Goal: Task Accomplishment & Management: Manage account settings

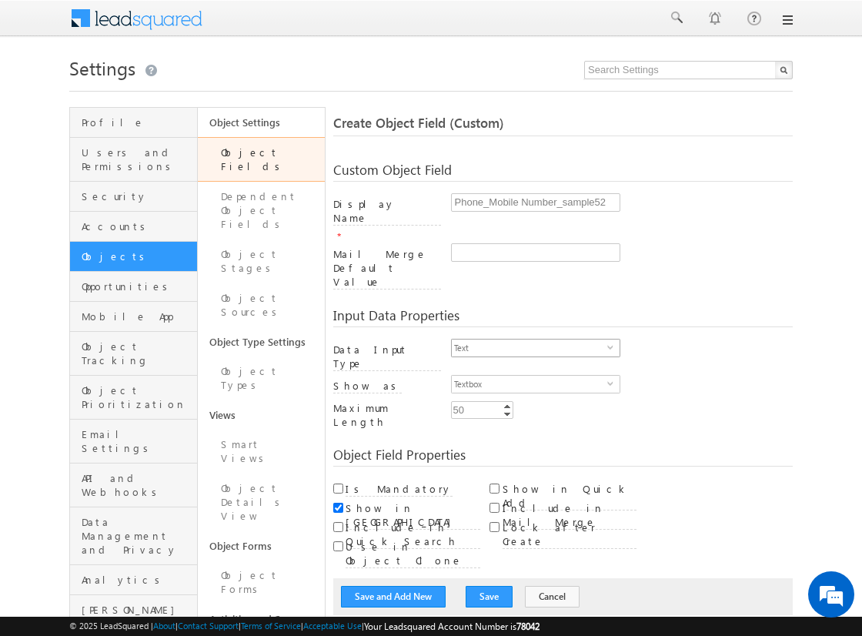
type input "Phone_Mobile Number_sample52"
click at [529, 340] on span "Text" at bounding box center [530, 348] width 156 height 17
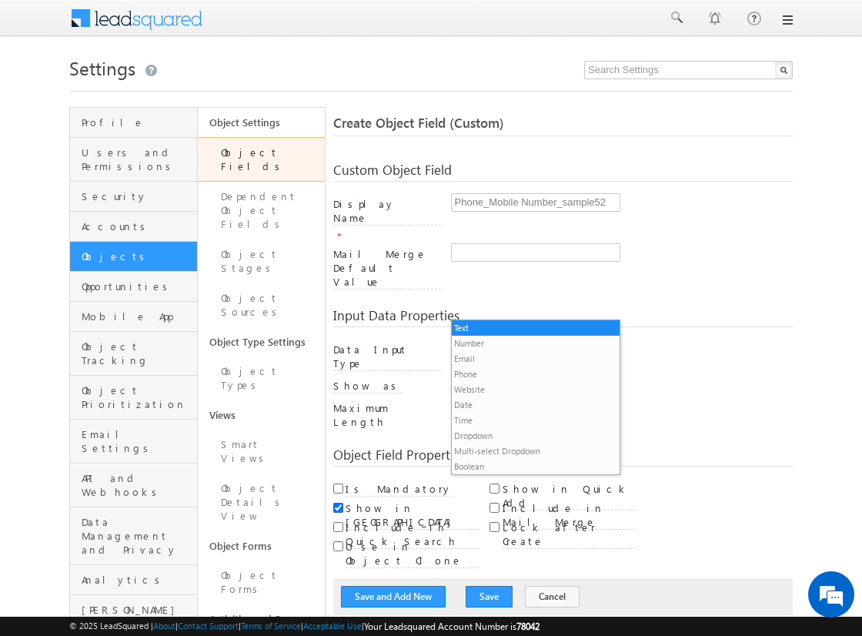
click at [529, 373] on li "Phone" at bounding box center [536, 374] width 168 height 15
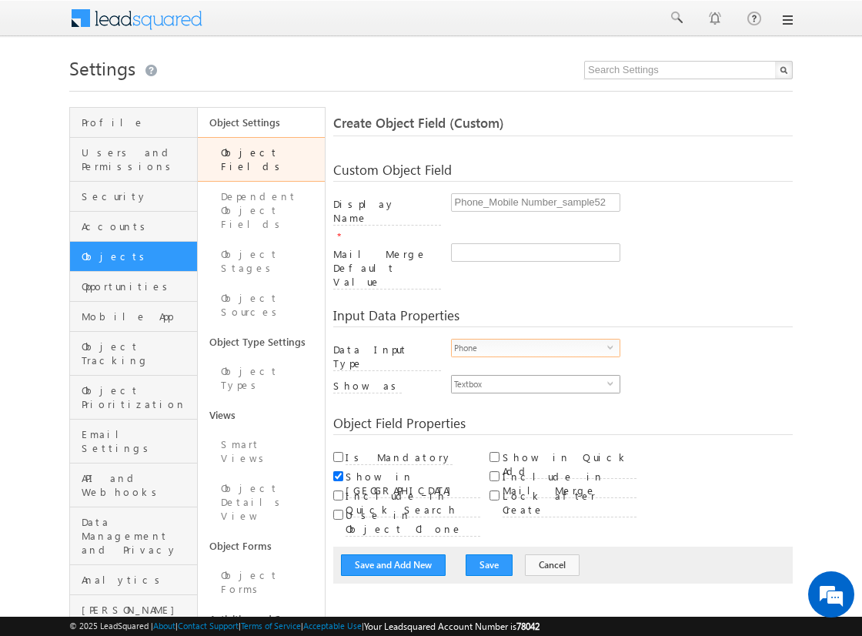
click at [529, 376] on span "Textbox" at bounding box center [530, 384] width 156 height 17
click at [535, 368] on li "Phone Control" at bounding box center [536, 368] width 168 height 15
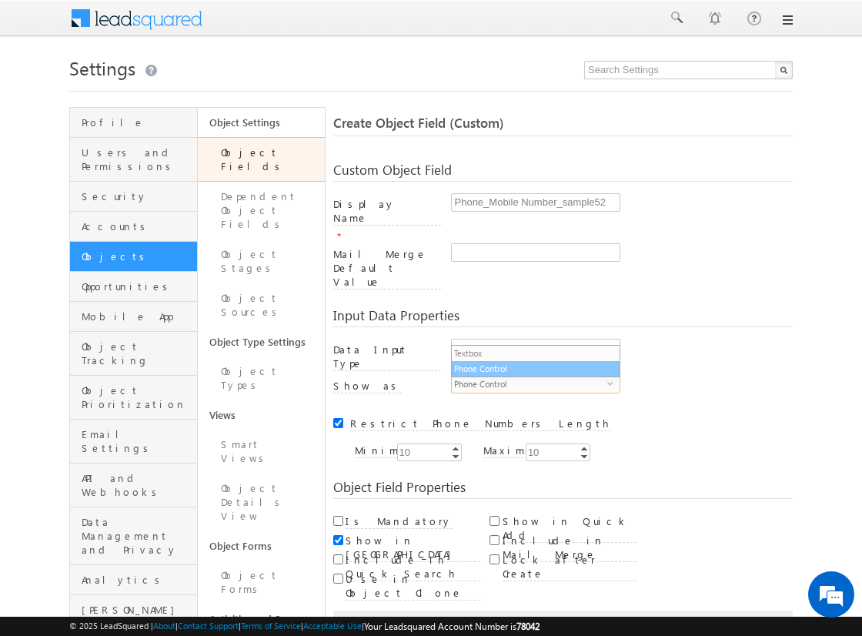
checkbox input "true"
type input "10"
click at [338, 516] on input "Is Mandatory" at bounding box center [338, 521] width 10 height 10
checkbox input "true"
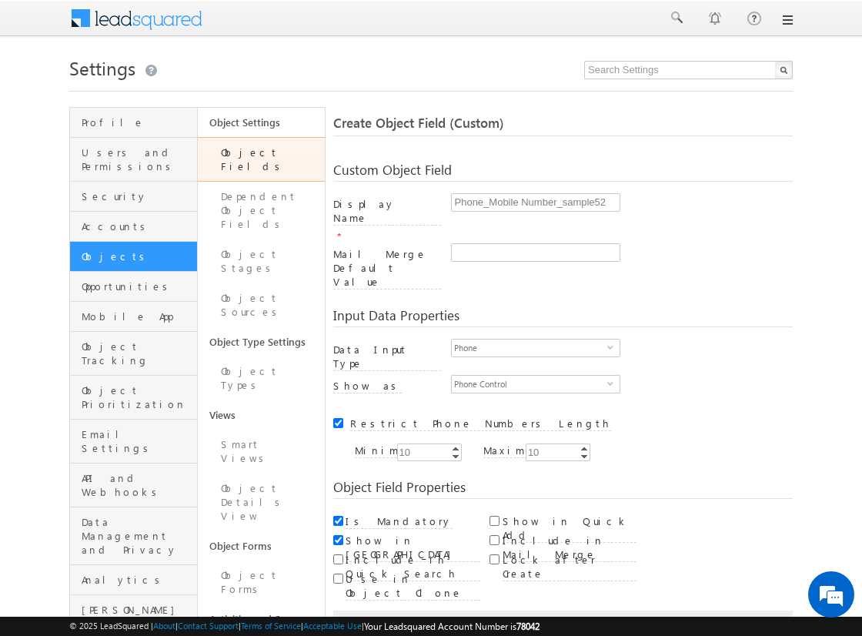
click at [394, 618] on button "Save and Add New" at bounding box center [393, 629] width 105 height 22
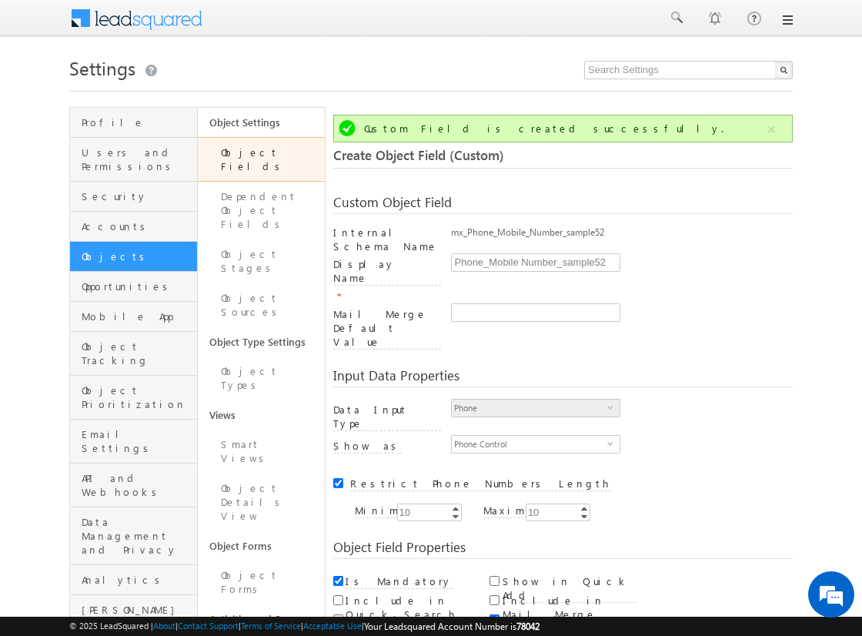
scroll to position [115, 0]
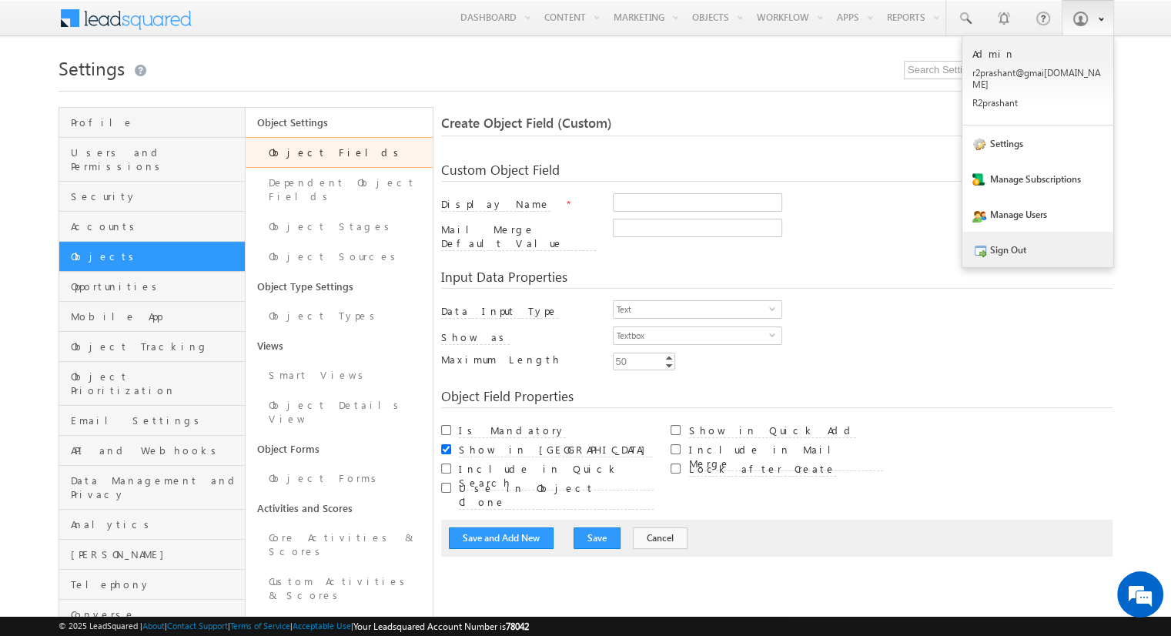
click at [862, 235] on link "Sign Out" at bounding box center [1038, 249] width 151 height 35
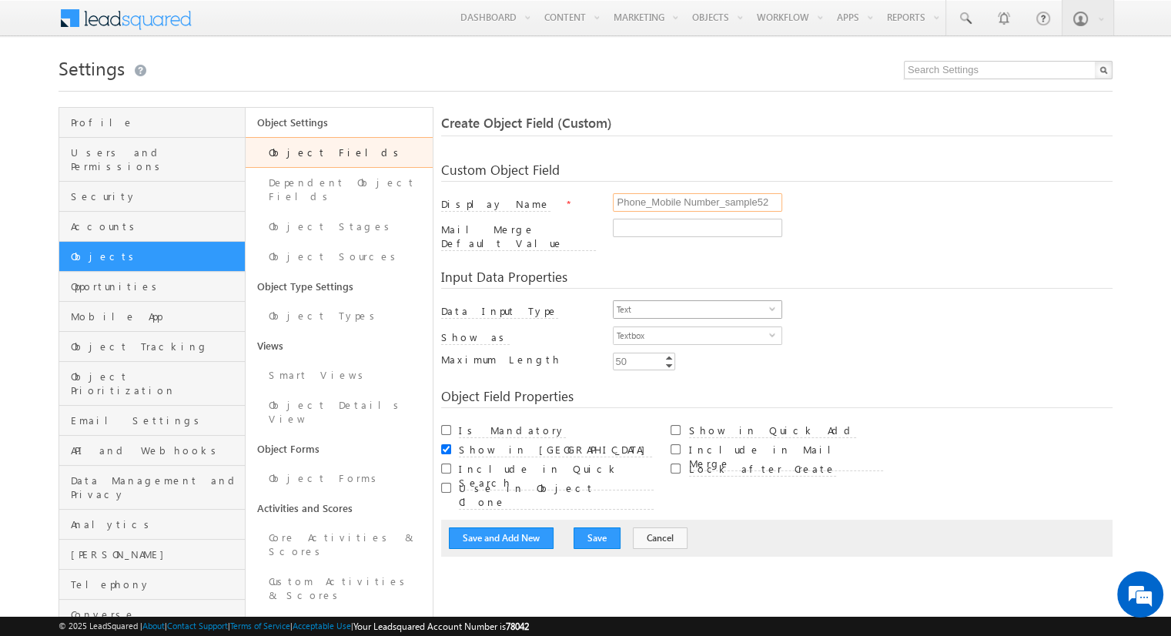
type input "Phone_Mobile Number_sample52"
click at [691, 301] on span "Text" at bounding box center [692, 309] width 156 height 17
click at [691, 363] on li "Phone" at bounding box center [698, 363] width 168 height 15
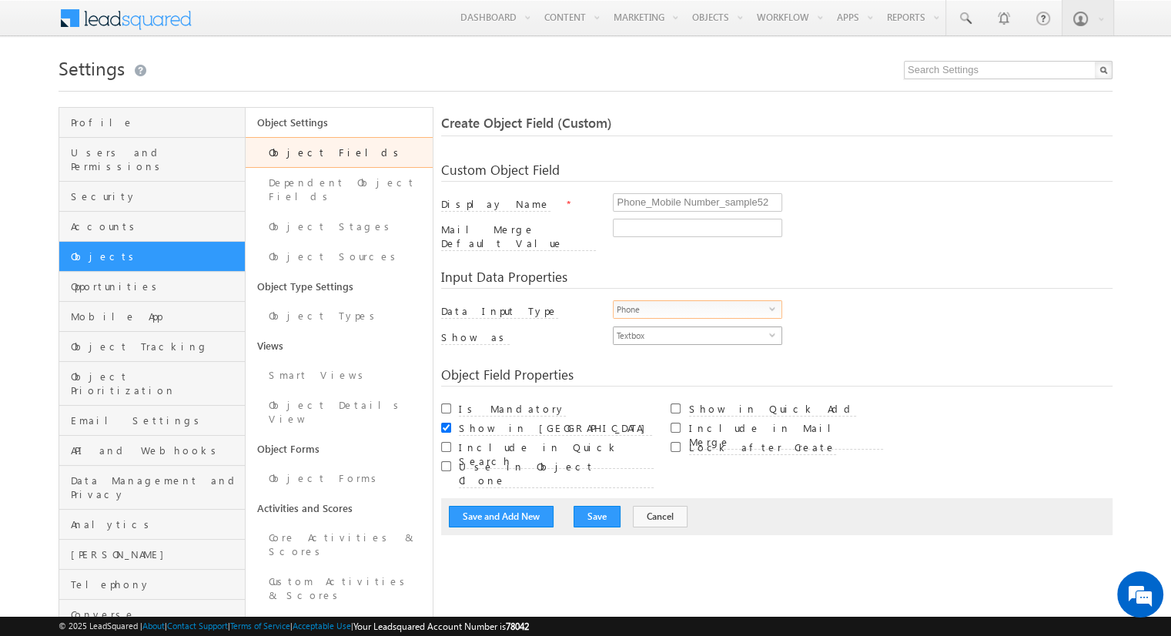
click at [691, 327] on span "Textbox" at bounding box center [692, 335] width 156 height 17
click at [698, 357] on li "Phone Control" at bounding box center [698, 357] width 168 height 15
checkbox input "true"
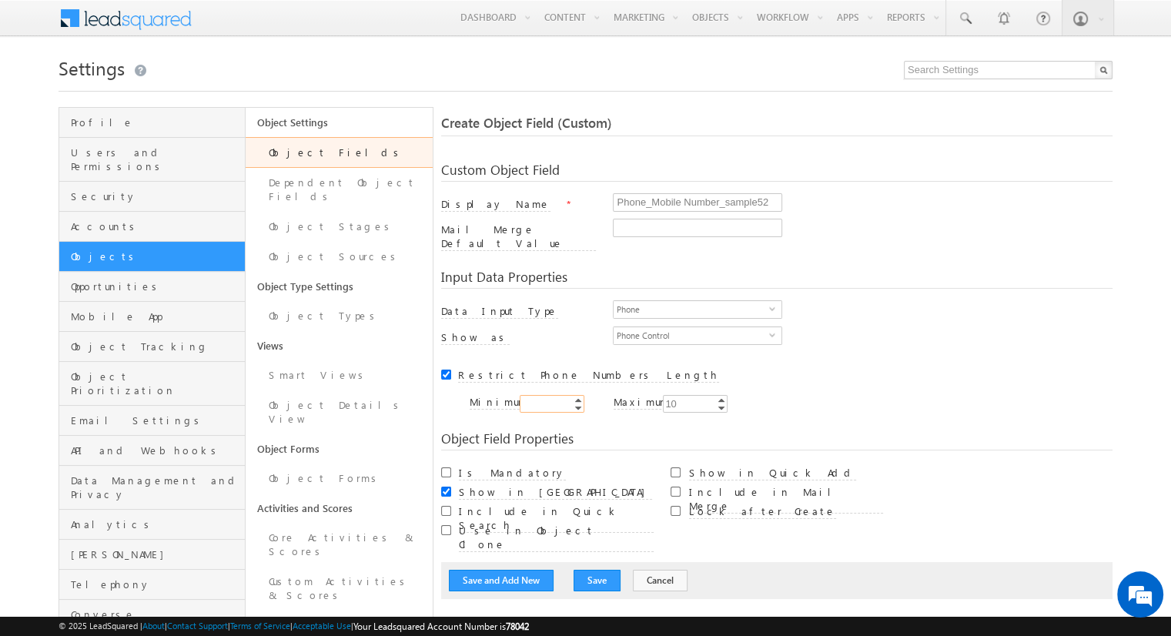
type input "10"
click at [446, 467] on input "Is Mandatory" at bounding box center [446, 472] width 10 height 10
checkbox input "true"
click at [501, 570] on button "Save and Add New" at bounding box center [501, 581] width 105 height 22
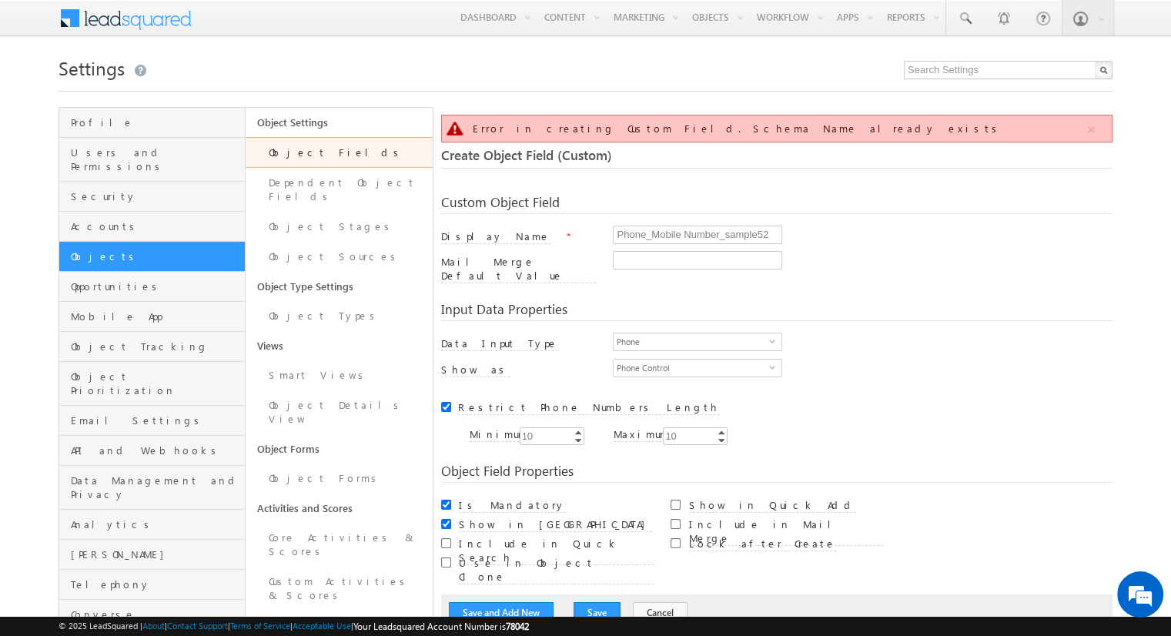
scroll to position [115, 0]
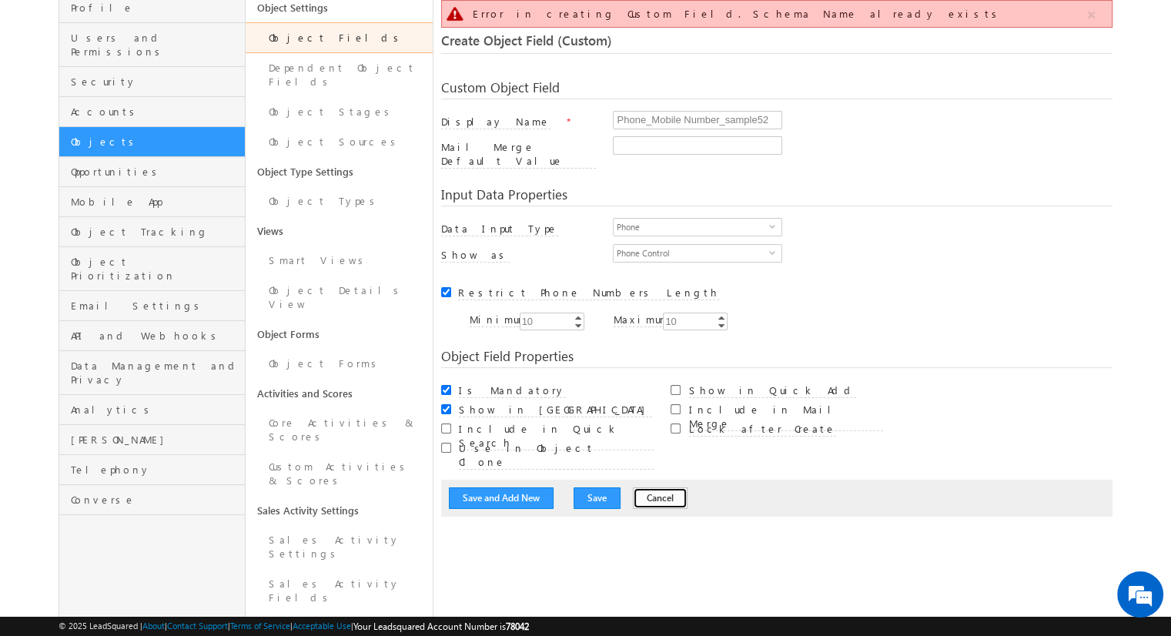
click at [642, 487] on button "Cancel" at bounding box center [660, 498] width 55 height 22
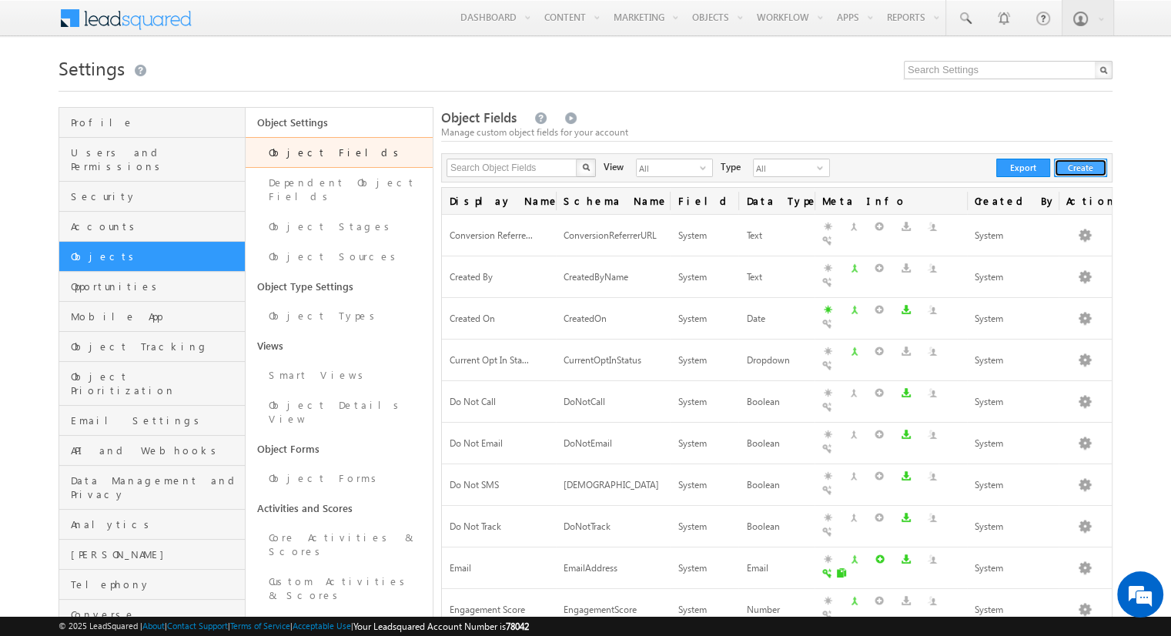
click at [1080, 168] on button "Create" at bounding box center [1080, 168] width 53 height 18
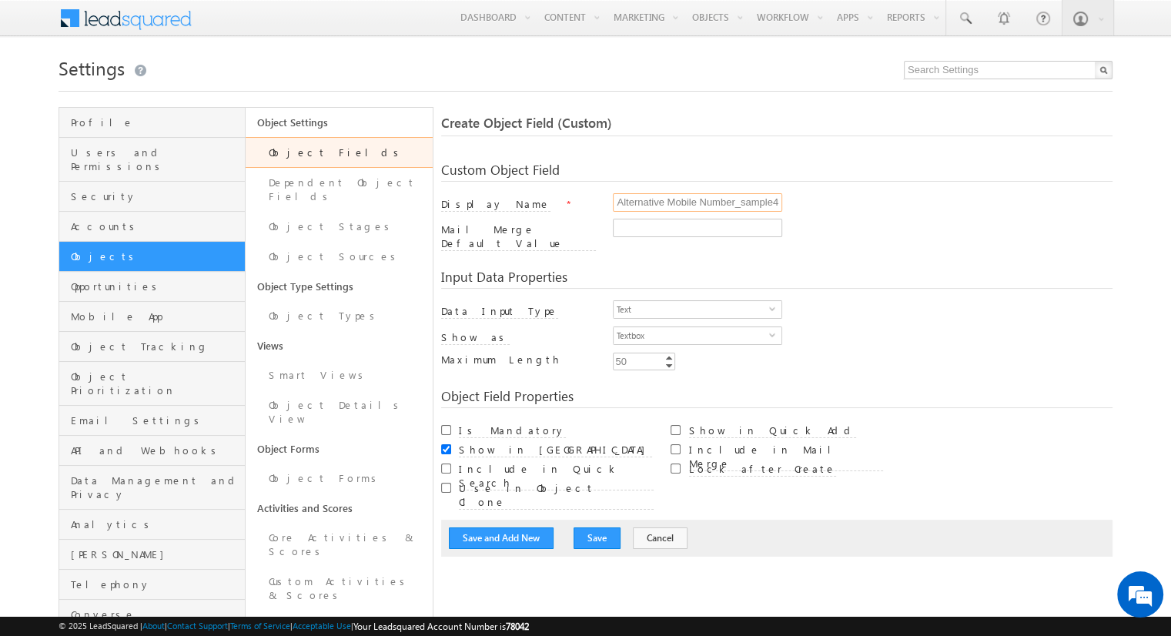
scroll to position [0, 5]
type input "Alternative Mobile Number_sample40"
click at [691, 301] on span "Text" at bounding box center [692, 309] width 156 height 17
click at [691, 363] on li "Phone" at bounding box center [698, 363] width 168 height 15
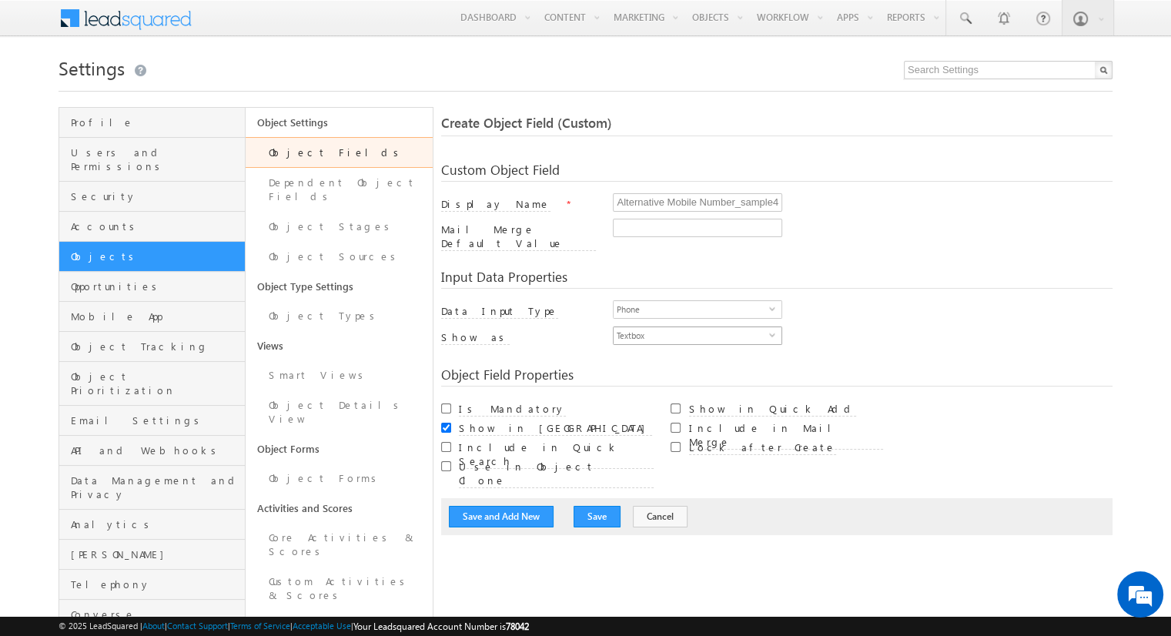
click at [691, 327] on span "Textbox" at bounding box center [692, 335] width 156 height 17
click at [698, 357] on li "Phone Control" at bounding box center [698, 357] width 168 height 15
checkbox input "true"
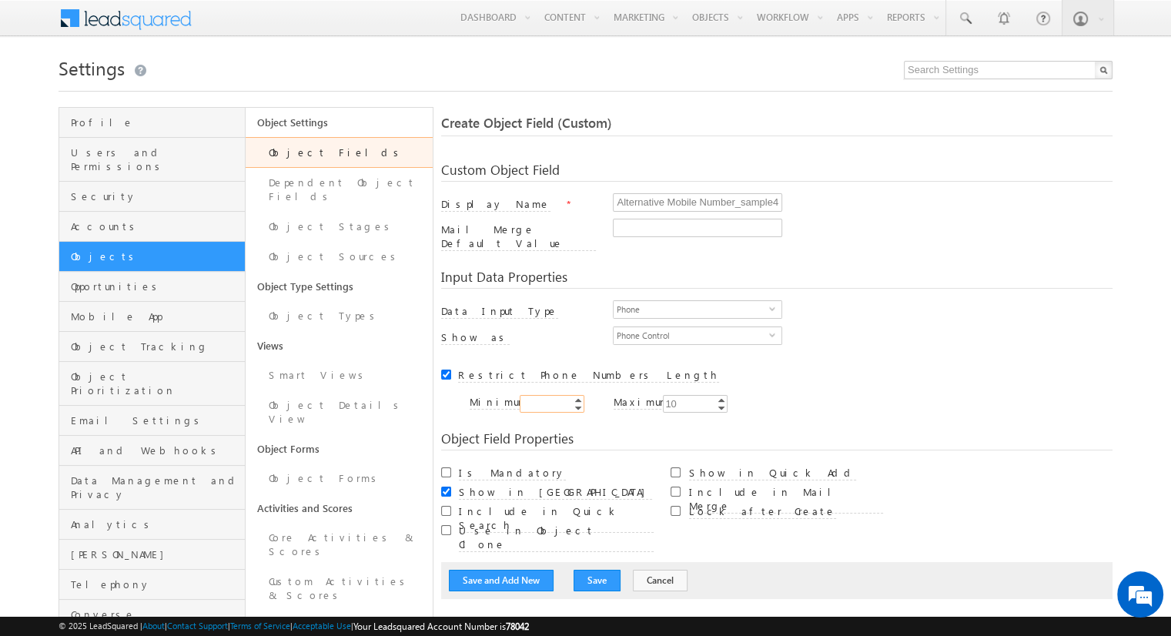
type input "10"
click at [501, 570] on button "Save and Add New" at bounding box center [501, 581] width 105 height 22
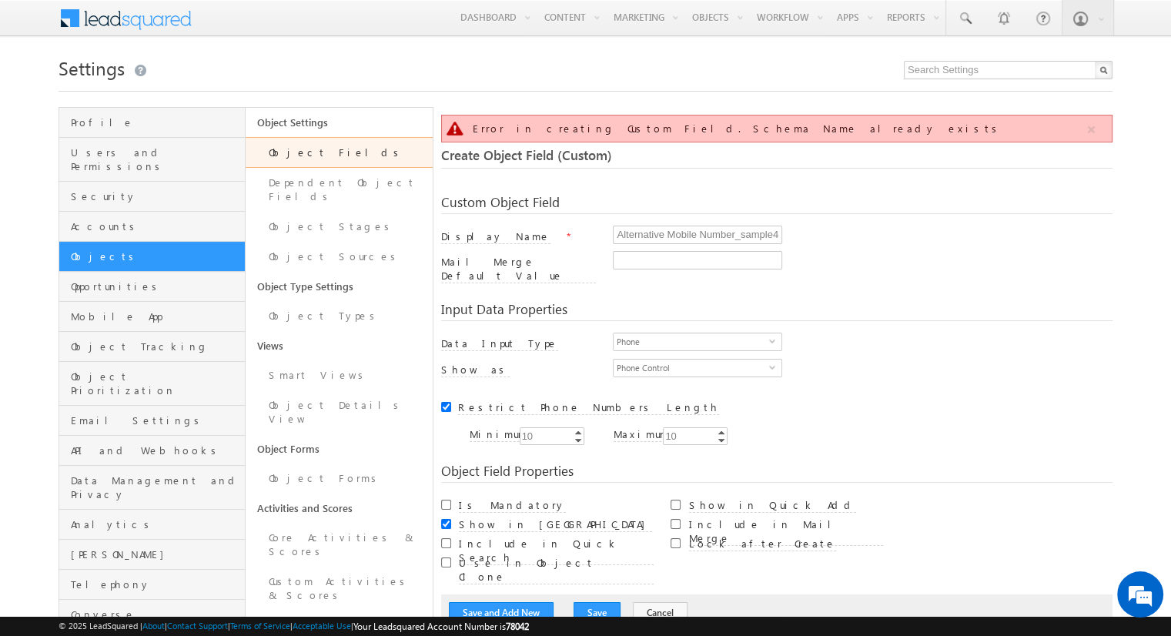
scroll to position [115, 0]
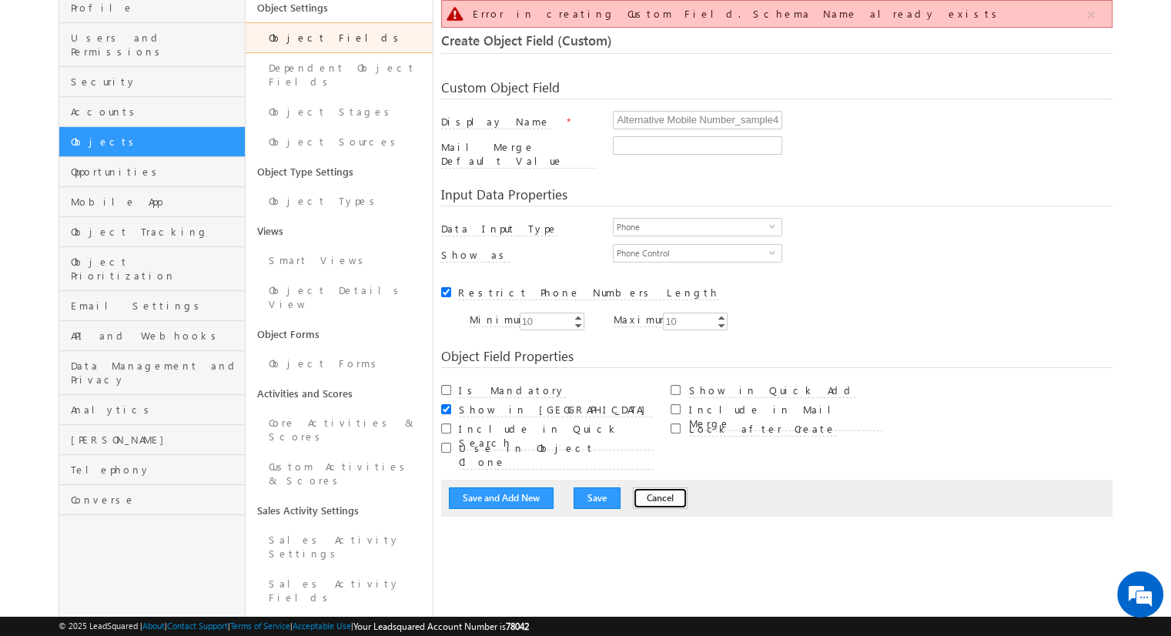
click at [642, 487] on button "Cancel" at bounding box center [660, 498] width 55 height 22
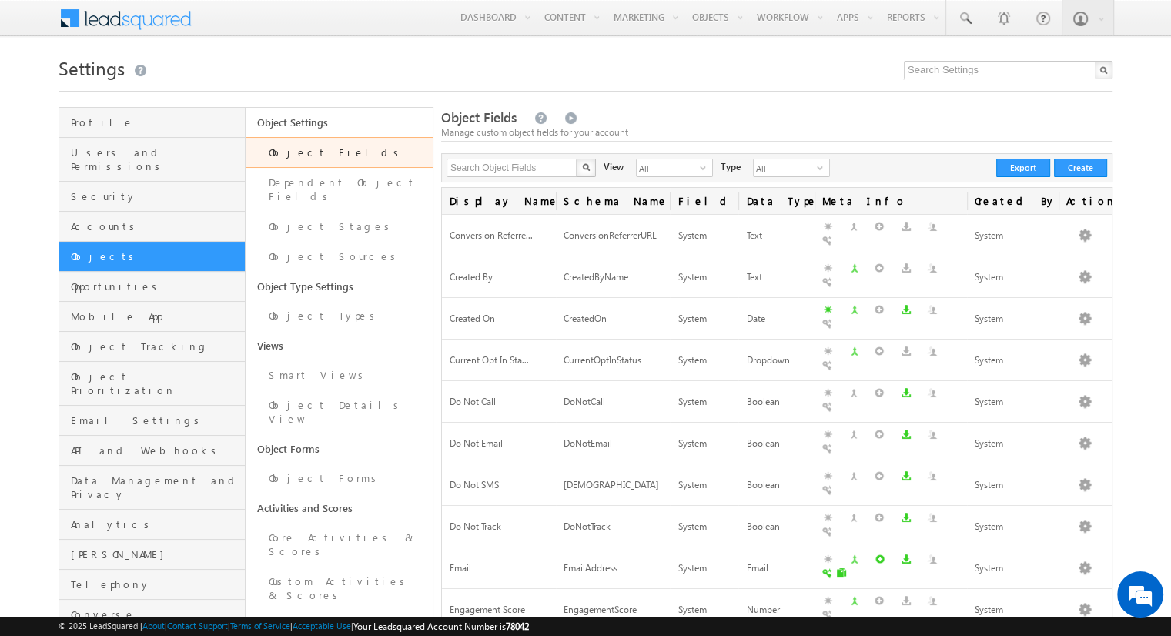
click at [651, 84] on div at bounding box center [586, 87] width 1054 height 10
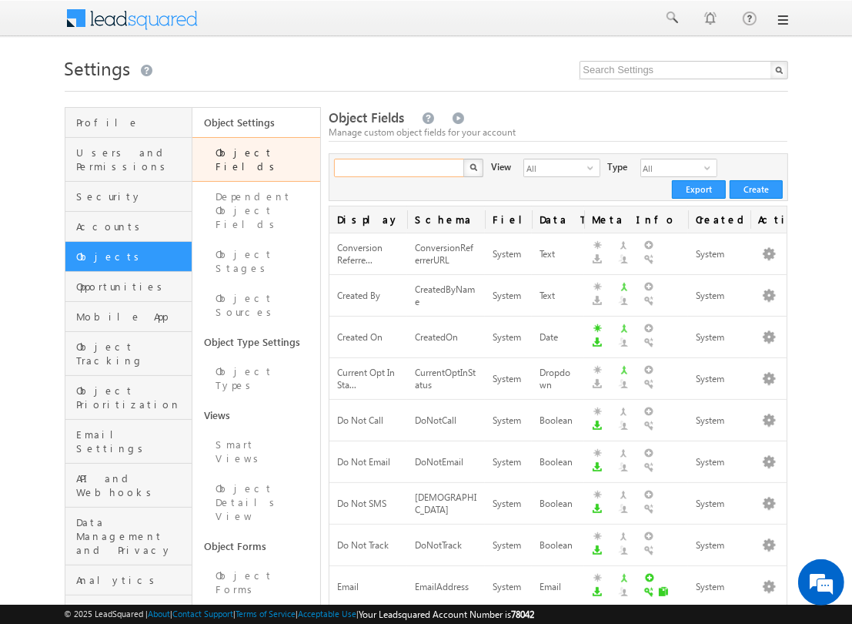
click at [399, 173] on input "text" at bounding box center [400, 168] width 132 height 18
click at [409, 169] on input "text" at bounding box center [400, 168] width 132 height 18
type input "_sample"
click at [476, 167] on img "button" at bounding box center [474, 167] width 8 height 8
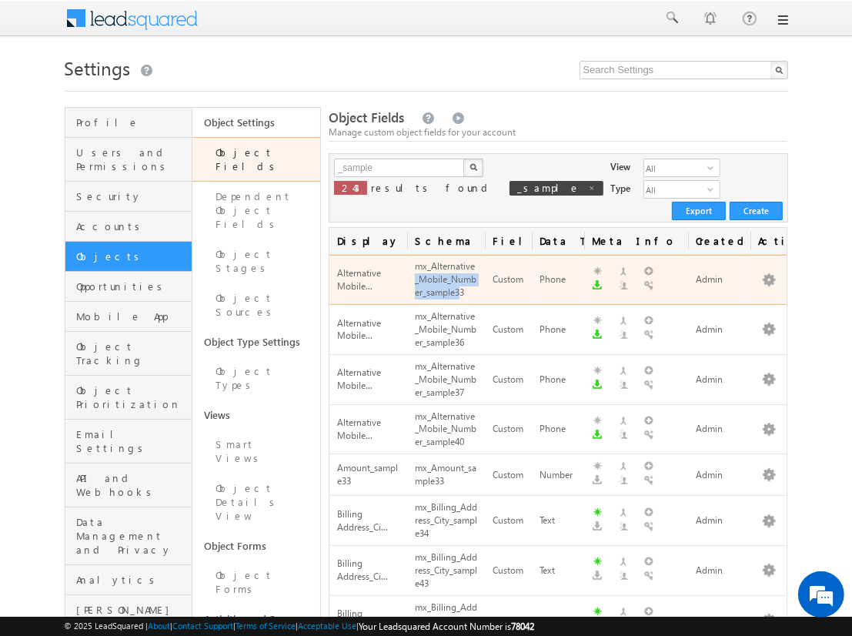
drag, startPoint x: 410, startPoint y: 263, endPoint x: 459, endPoint y: 275, distance: 50.1
click at [459, 275] on td "mx_Alternative_Mobile_Number_sample33" at bounding box center [446, 280] width 78 height 50
copy div "_Mobile_Number_sample3"
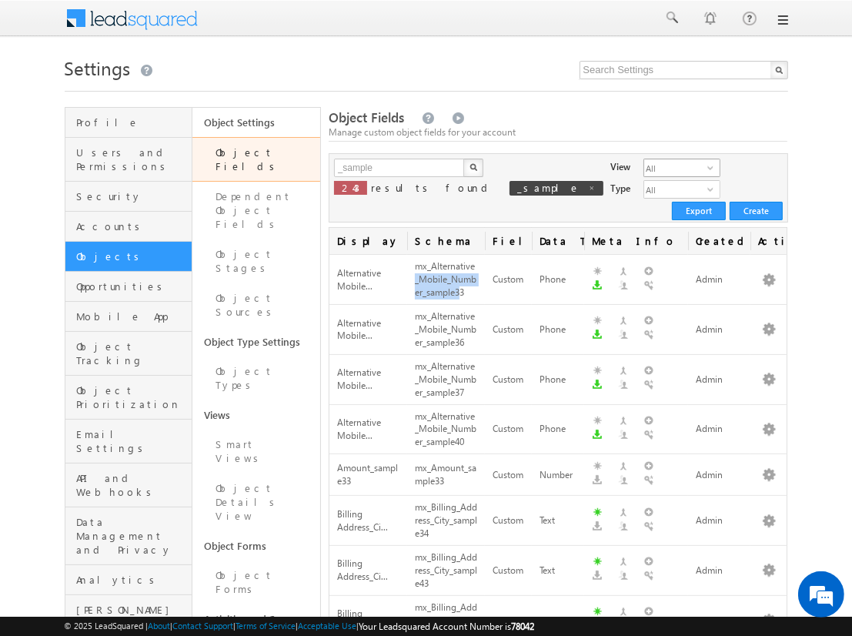
click at [645, 168] on span "All" at bounding box center [676, 167] width 63 height 17
click at [569, 216] on li "Custom Fields" at bounding box center [568, 216] width 75 height 15
click at [399, 168] on input "_sample" at bounding box center [400, 168] width 132 height 18
click at [399, 168] on input "text" at bounding box center [400, 168] width 132 height 18
type input "_Mobile_Number_sample3"
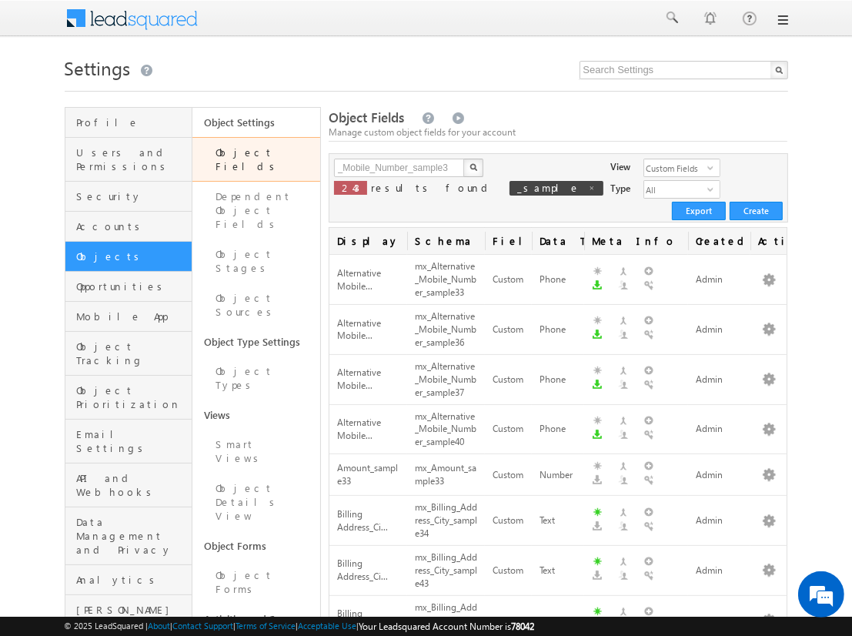
click at [475, 168] on img "button" at bounding box center [474, 167] width 8 height 8
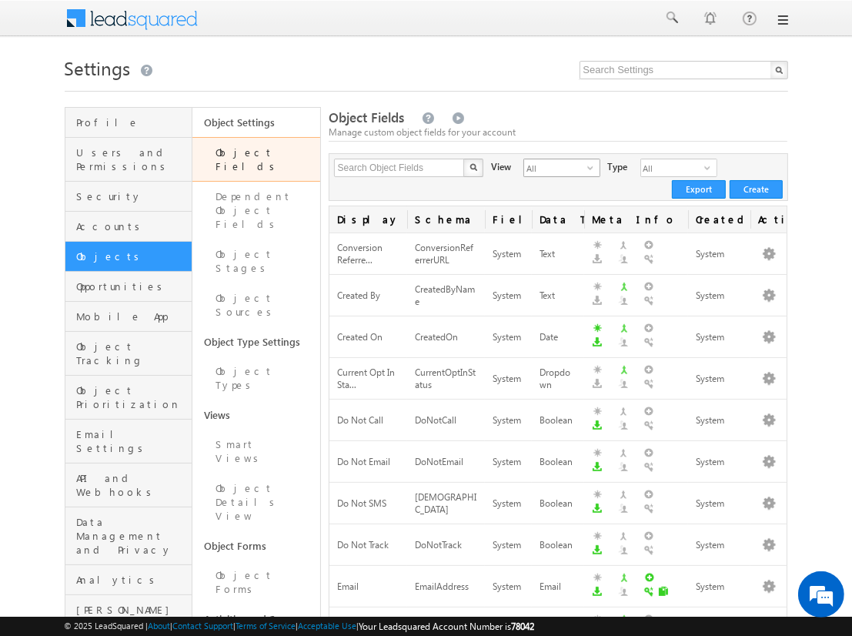
click at [546, 168] on span "All" at bounding box center [555, 167] width 63 height 17
click at [552, 216] on li "Custom Fields" at bounding box center [551, 216] width 75 height 15
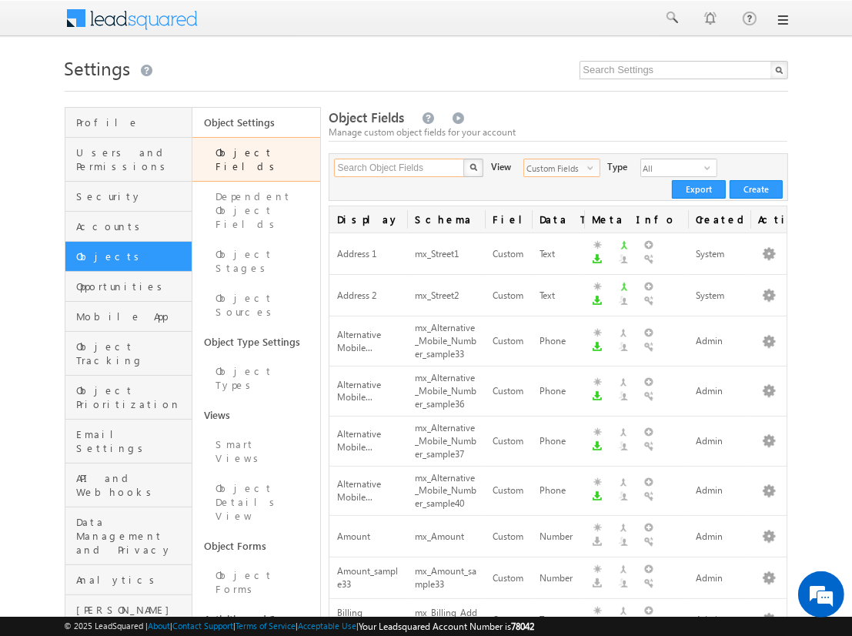
click at [399, 168] on input "Search Object Fields" at bounding box center [400, 168] width 132 height 18
click at [399, 168] on input "text" at bounding box center [400, 168] width 132 height 18
click at [473, 168] on img "button" at bounding box center [473, 167] width 8 height 8
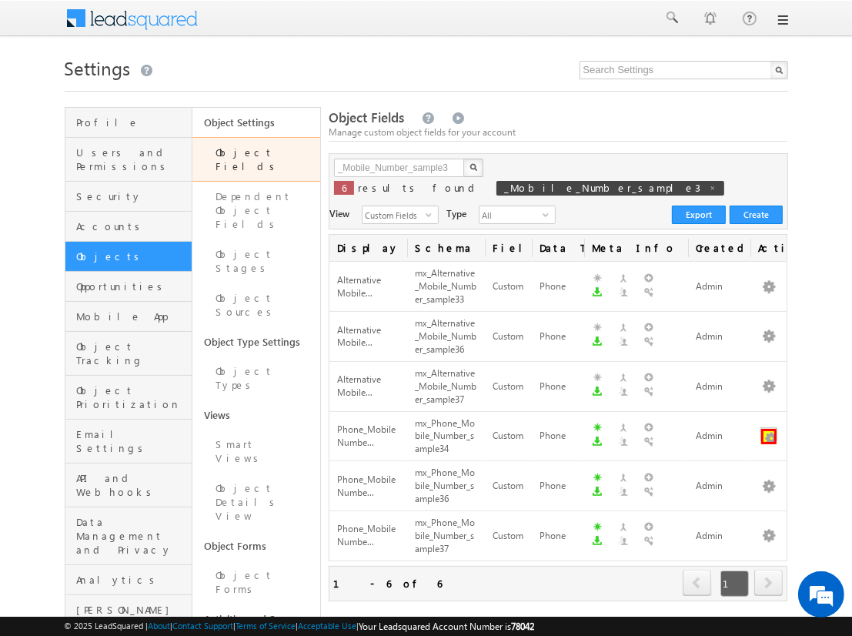
click at [769, 429] on button "button" at bounding box center [769, 436] width 15 height 15
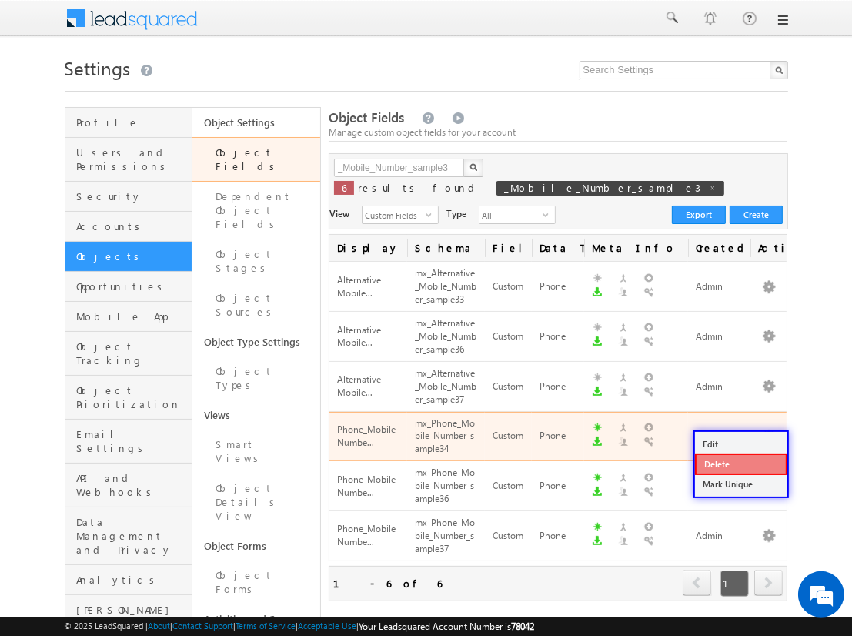
click at [741, 464] on link "Delete" at bounding box center [741, 465] width 92 height 22
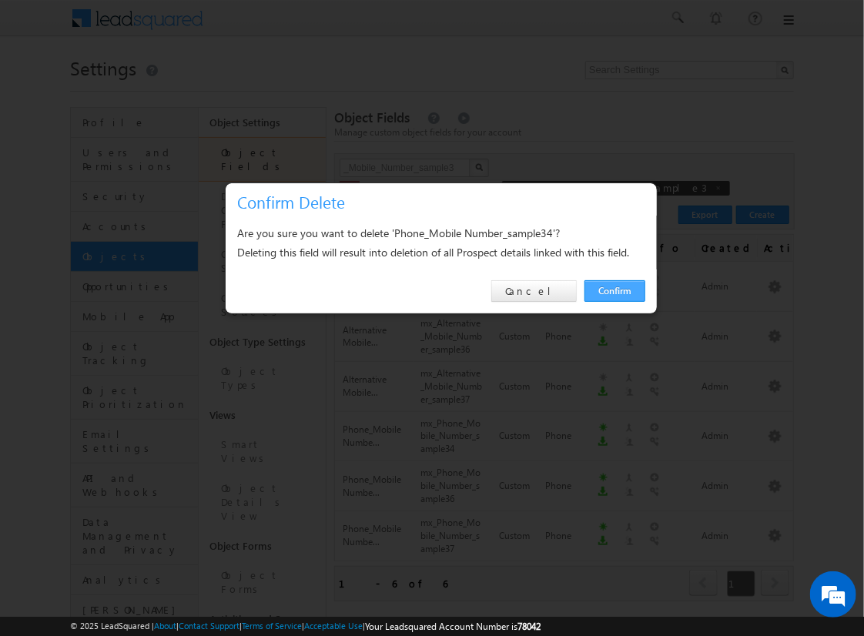
click at [614, 290] on link "Confirm" at bounding box center [614, 291] width 61 height 22
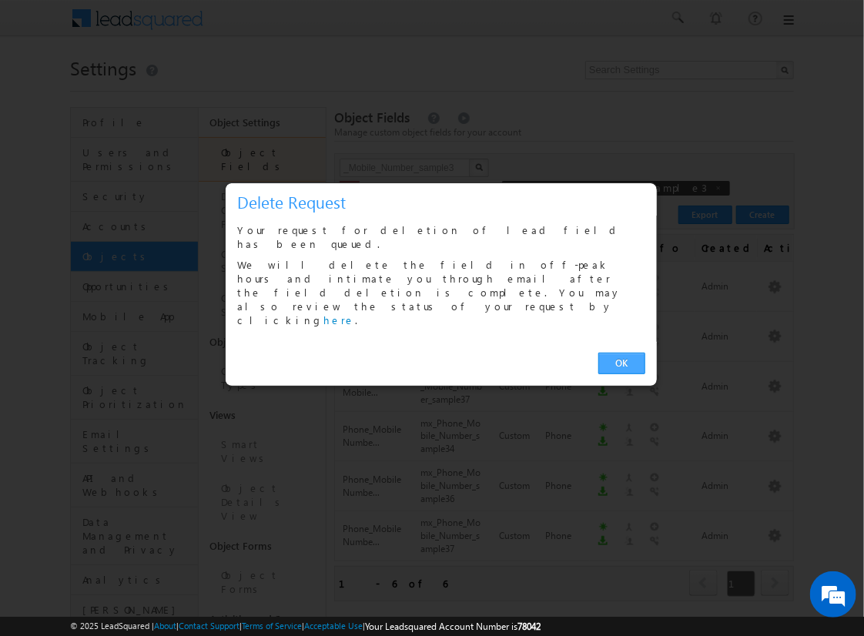
click at [621, 353] on link "OK" at bounding box center [621, 364] width 47 height 22
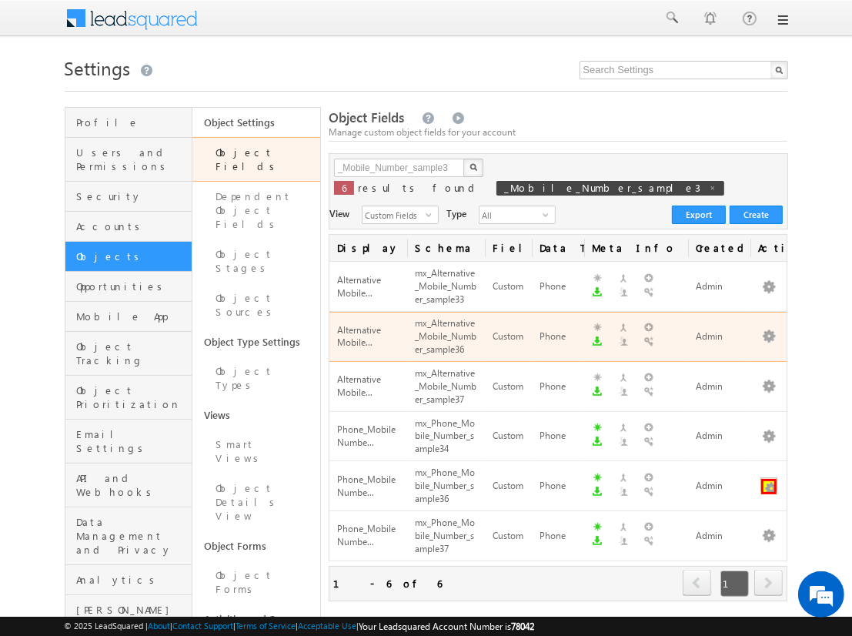
click at [769, 479] on button "button" at bounding box center [769, 486] width 15 height 15
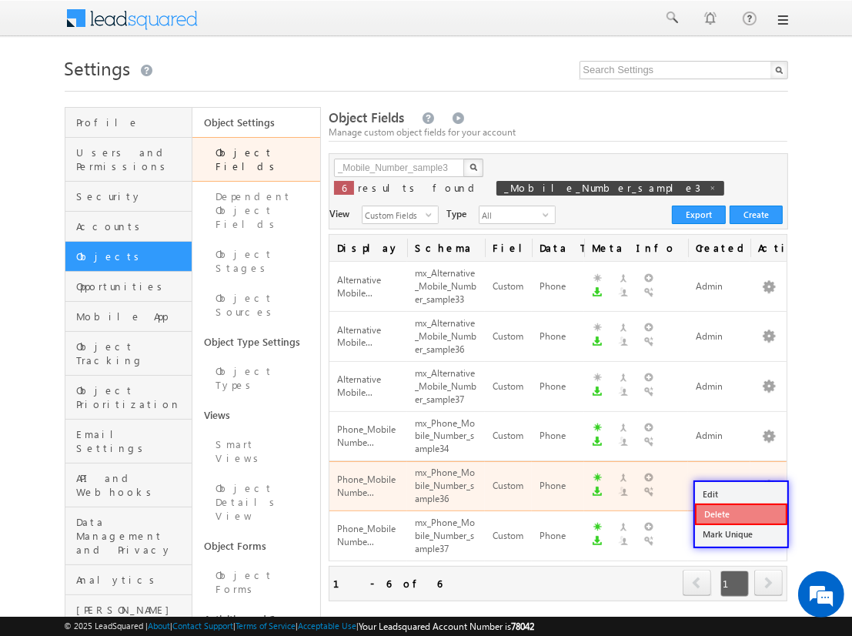
click at [741, 513] on link "Delete" at bounding box center [741, 515] width 92 height 22
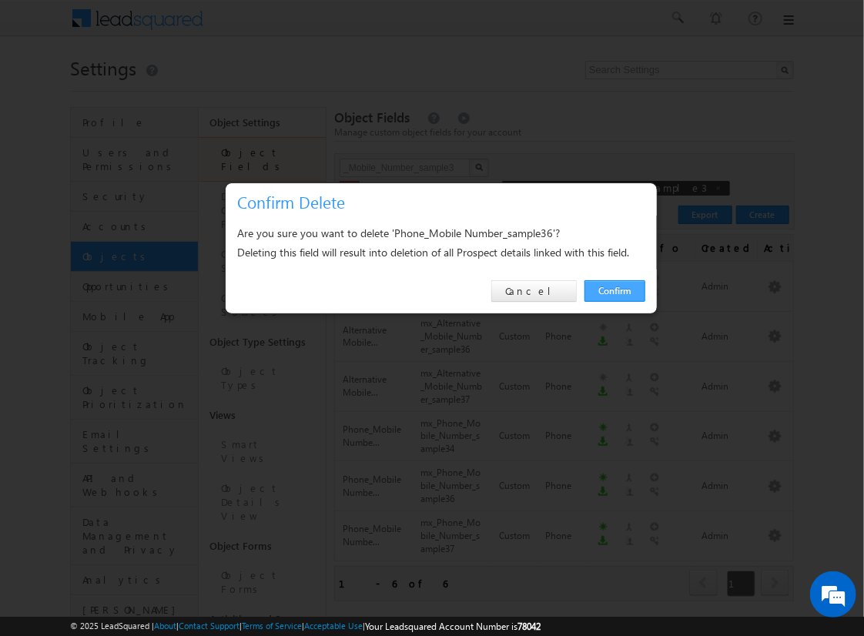
click at [614, 290] on link "Confirm" at bounding box center [614, 291] width 61 height 22
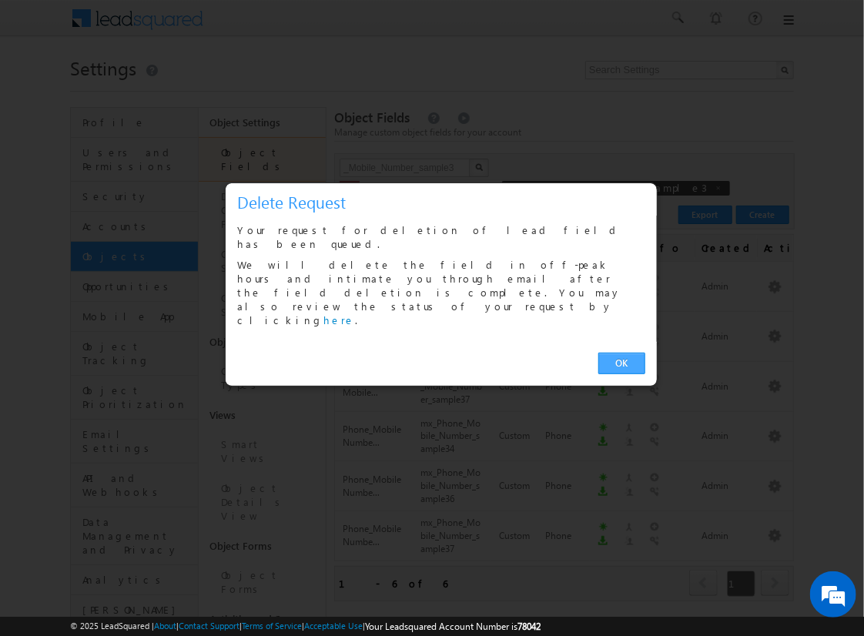
click at [621, 353] on link "OK" at bounding box center [621, 364] width 47 height 22
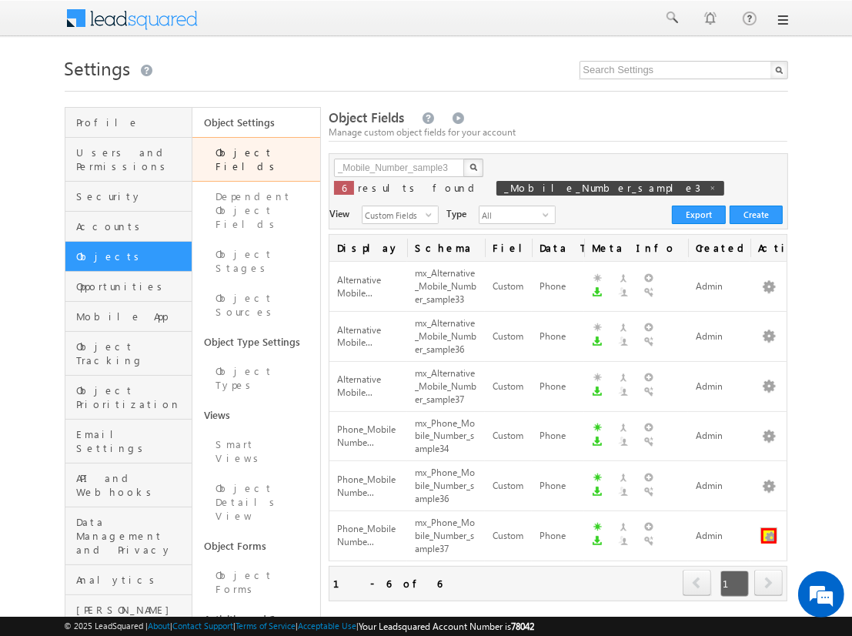
click at [769, 528] on button "button" at bounding box center [769, 535] width 15 height 15
click at [709, 192] on span at bounding box center [713, 188] width 8 height 8
type input "Search Object Fields"
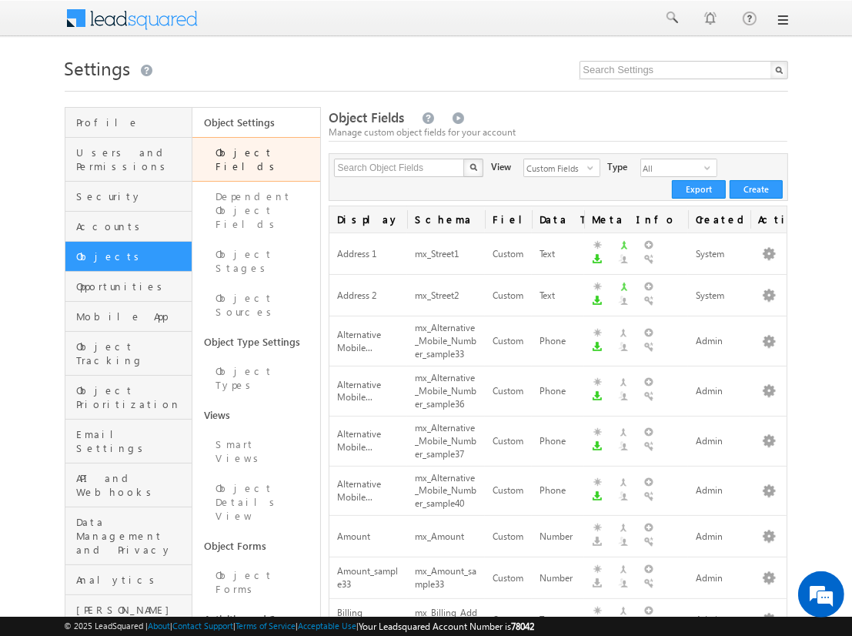
click at [779, 21] on link at bounding box center [782, 20] width 12 height 12
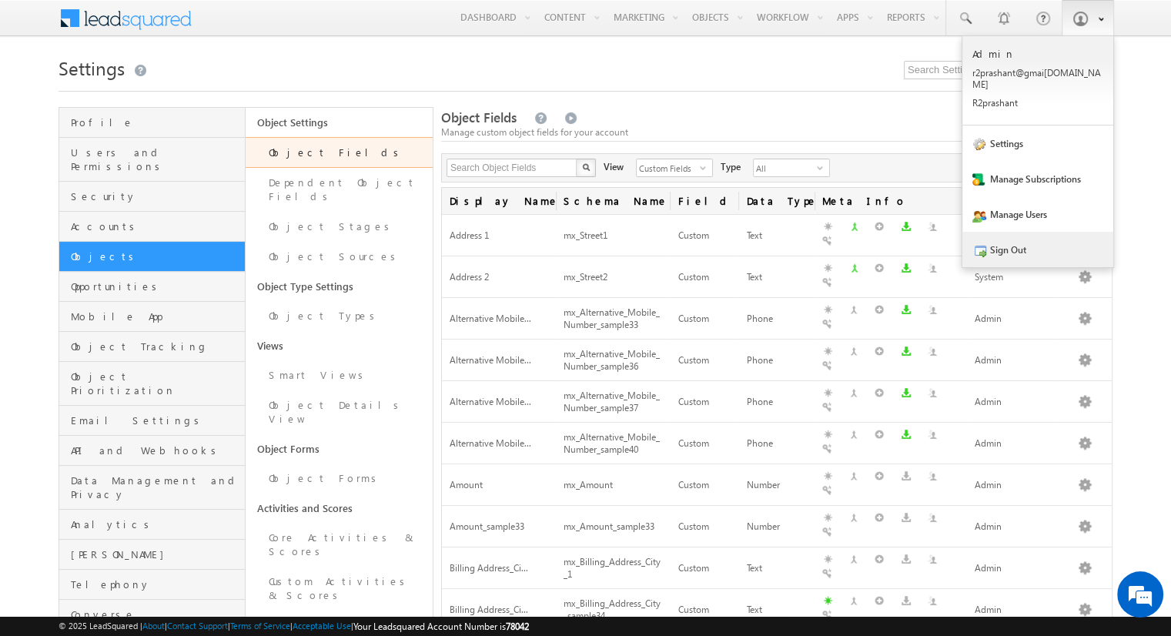
click at [852, 232] on link "Sign Out" at bounding box center [1038, 249] width 151 height 35
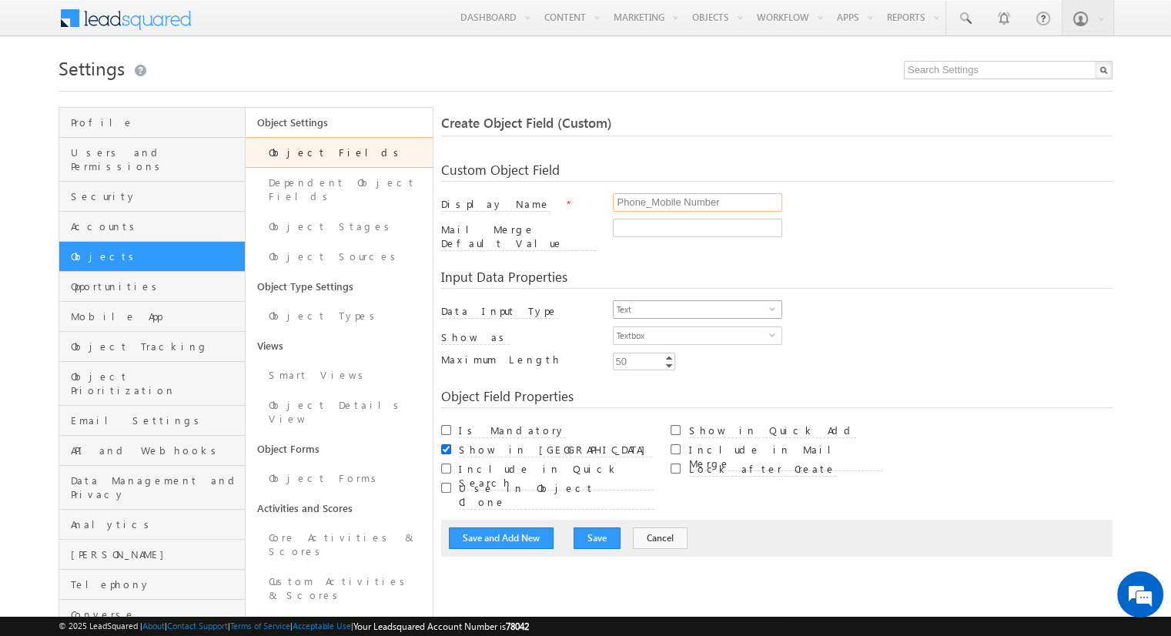
type input "Phone_Mobile Number"
click at [691, 301] on span "Text" at bounding box center [692, 309] width 156 height 17
click at [691, 363] on li "Phone" at bounding box center [698, 363] width 168 height 15
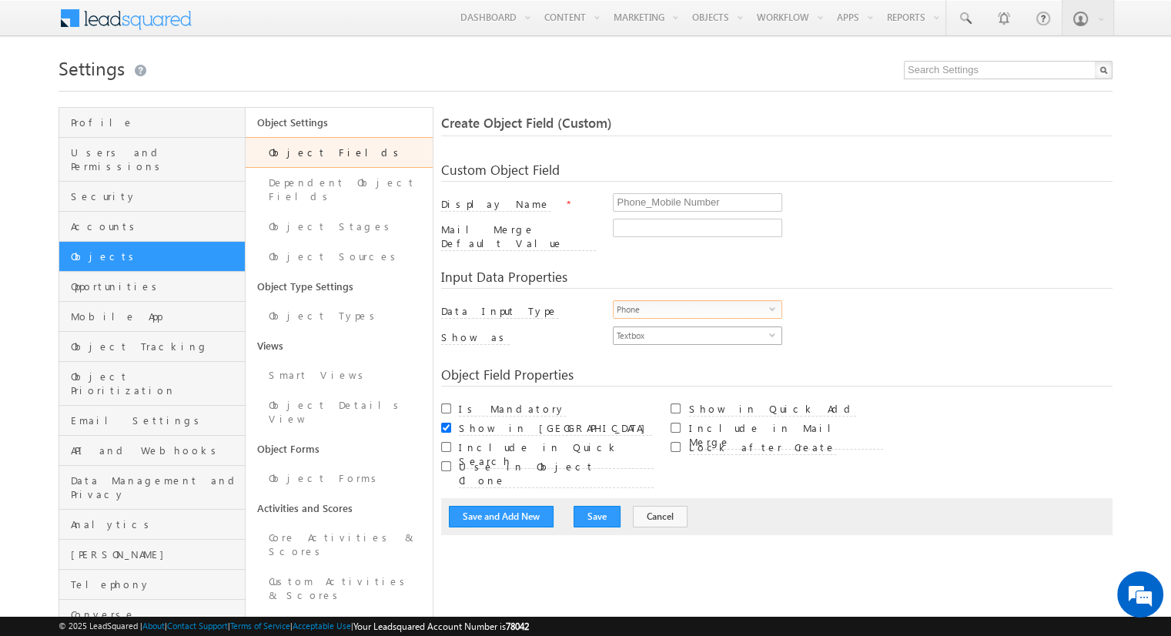
click at [691, 327] on span "Textbox" at bounding box center [692, 335] width 156 height 17
click at [698, 357] on li "Phone Control" at bounding box center [698, 357] width 168 height 15
checkbox input "true"
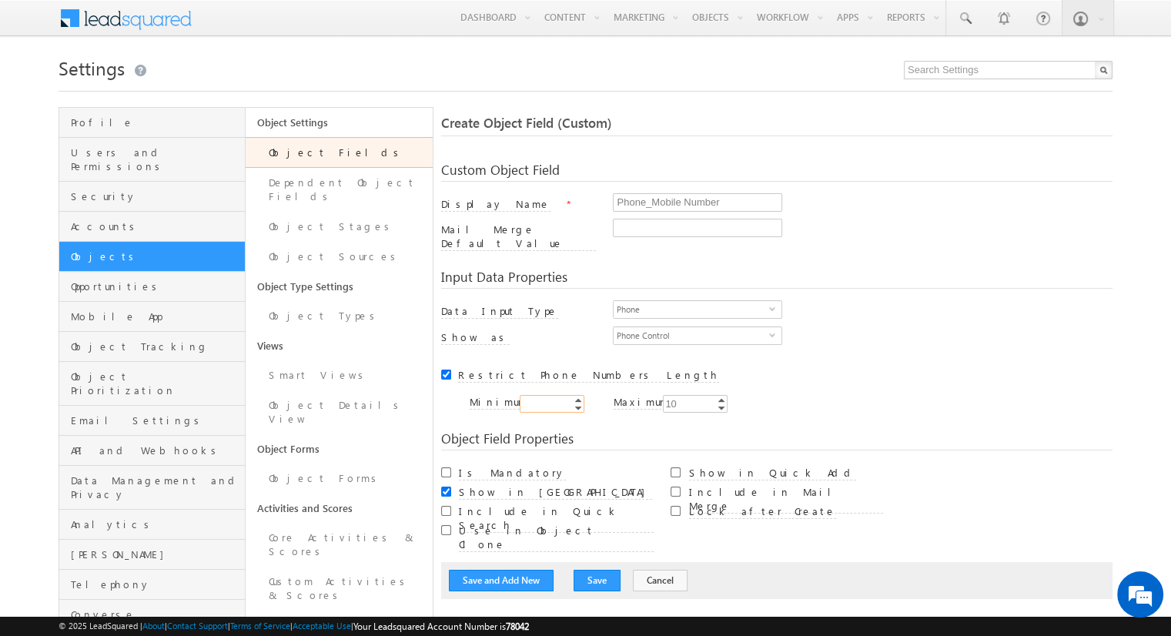
type input "10"
click at [446, 467] on input "Is Mandatory" at bounding box center [446, 472] width 10 height 10
checkbox input "true"
click at [501, 570] on button "Save and Add New" at bounding box center [501, 581] width 105 height 22
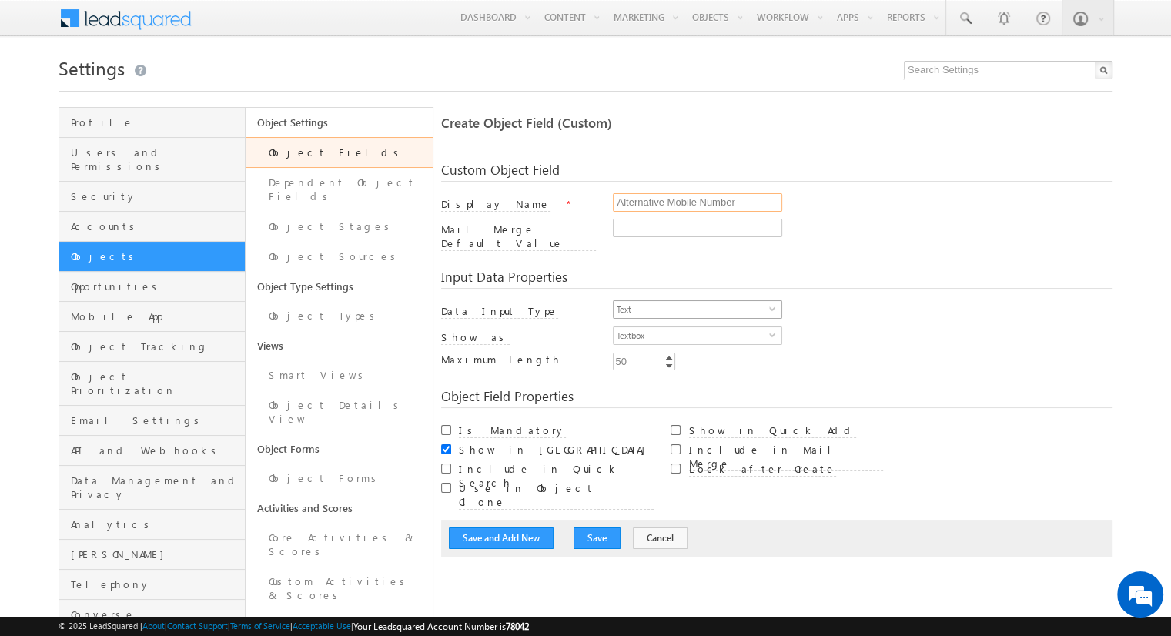
type input "Alternative Mobile Number"
click at [691, 301] on span "Text" at bounding box center [692, 309] width 156 height 17
click at [691, 363] on li "Phone" at bounding box center [698, 363] width 168 height 15
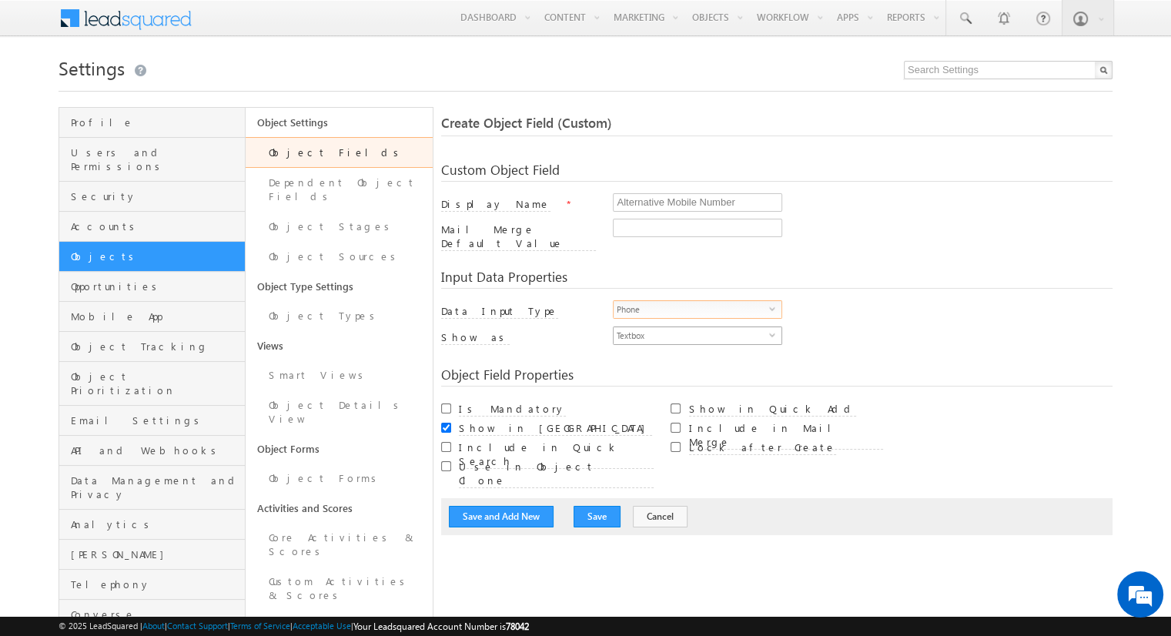
click at [691, 327] on span "Textbox" at bounding box center [692, 335] width 156 height 17
click at [698, 357] on li "Phone Control" at bounding box center [698, 357] width 168 height 15
checkbox input "true"
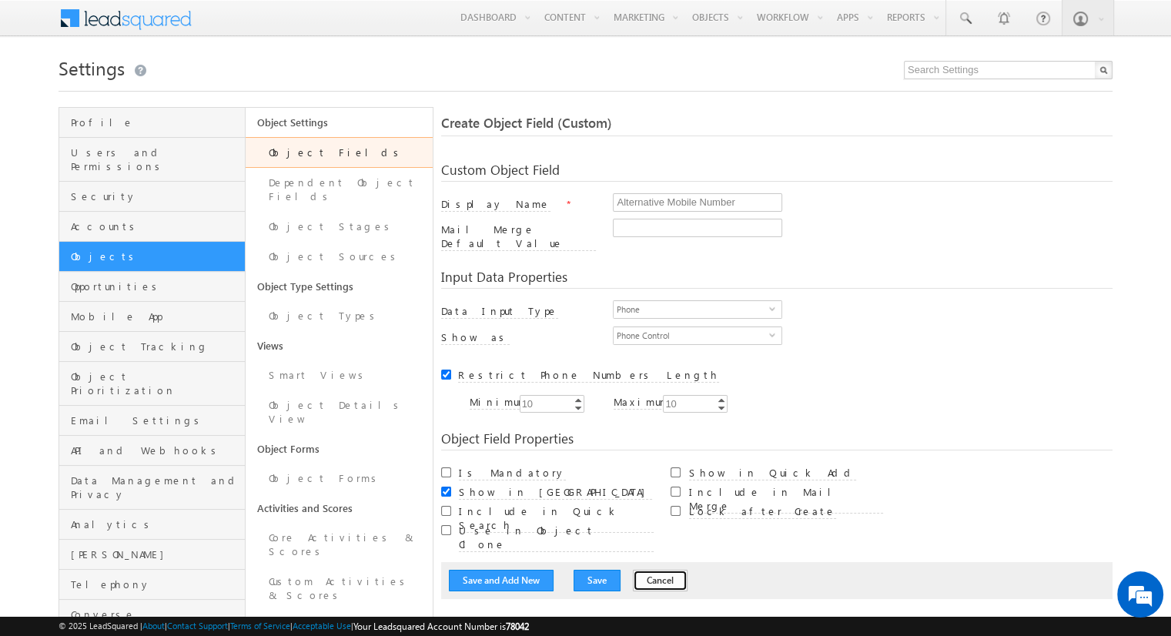
click at [665, 570] on button "Cancel" at bounding box center [660, 581] width 55 height 22
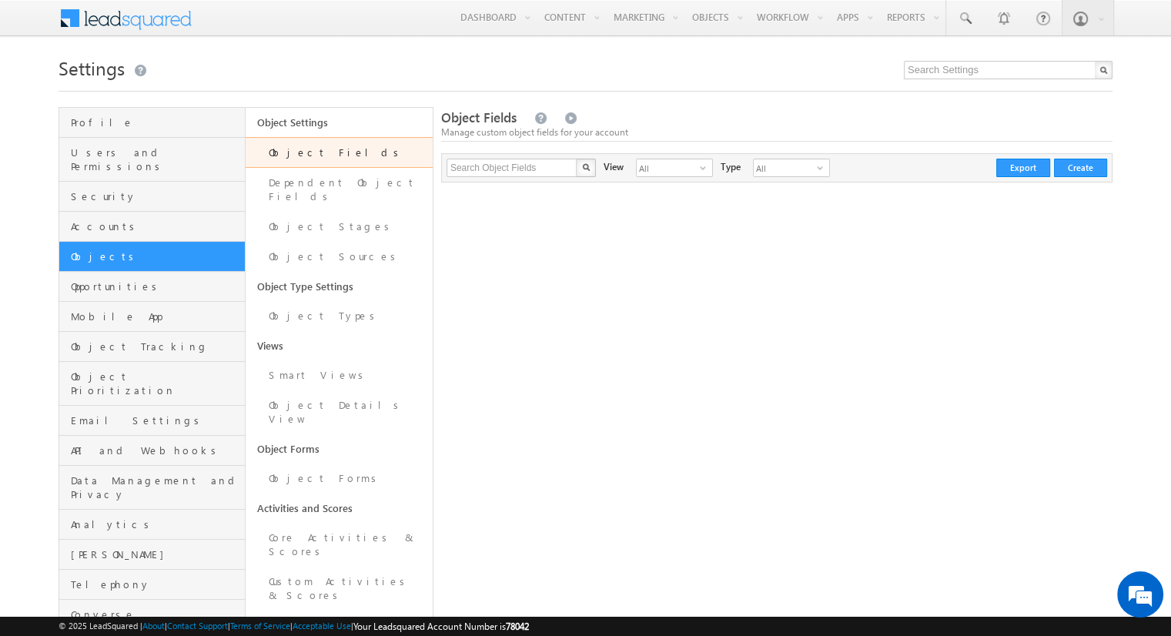
click at [653, 571] on div "Object Fields Manage custom object fields for your account Search Object Fields…" at bounding box center [776, 587] width 671 height 960
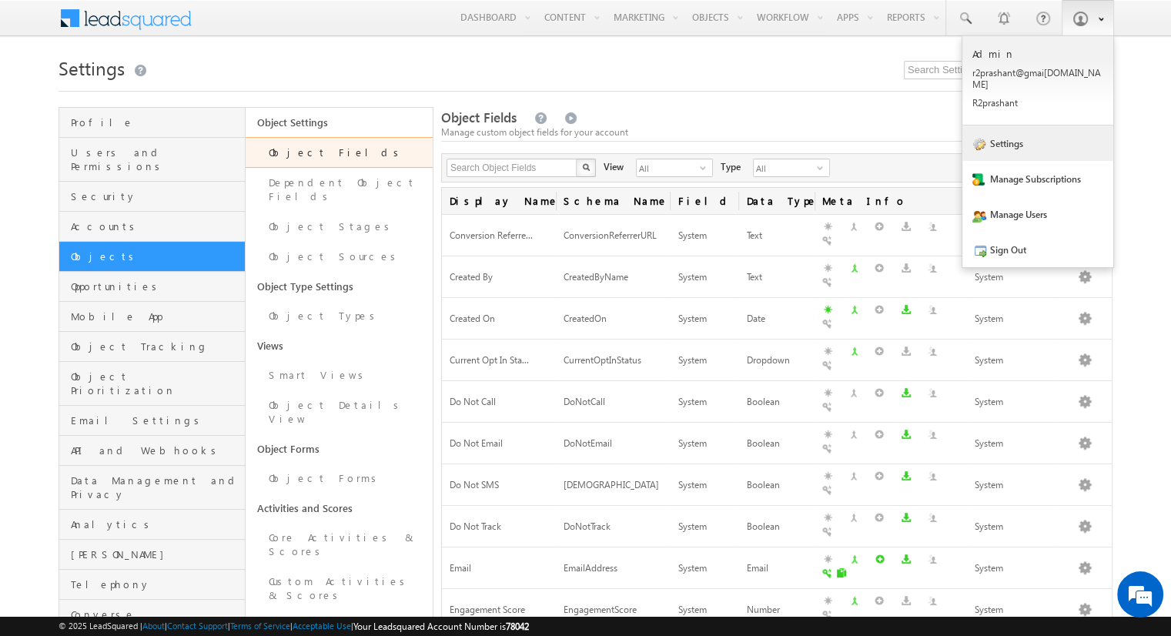
click at [1027, 131] on link "Settings" at bounding box center [1038, 143] width 151 height 35
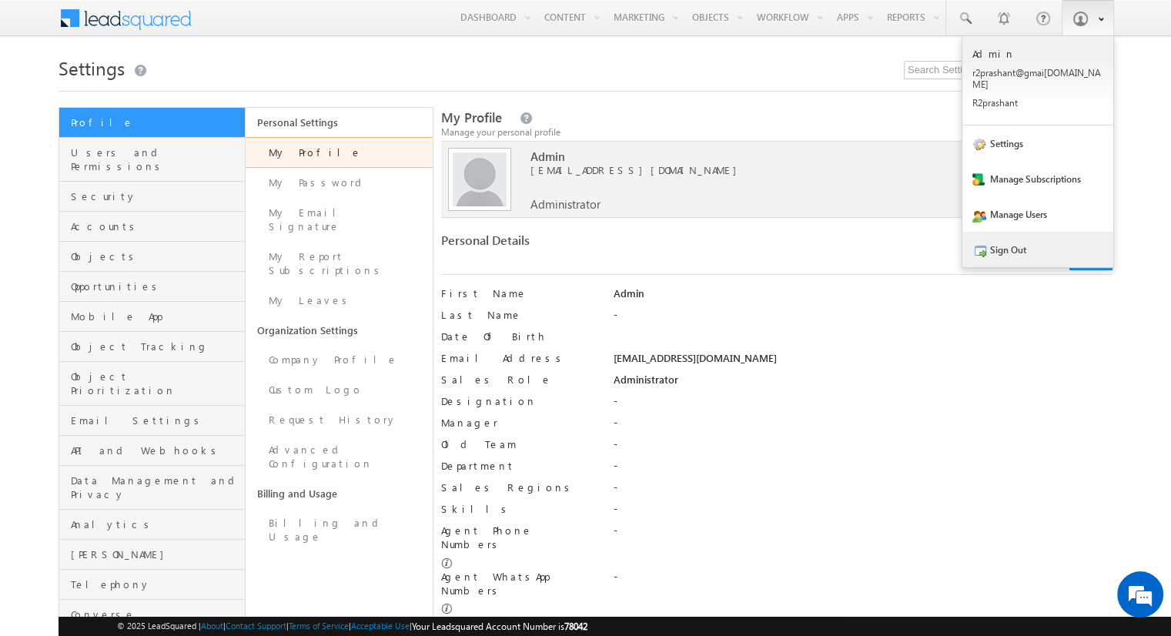
click at [1009, 238] on link "Sign Out" at bounding box center [1038, 249] width 151 height 35
